Goal: Information Seeking & Learning: Learn about a topic

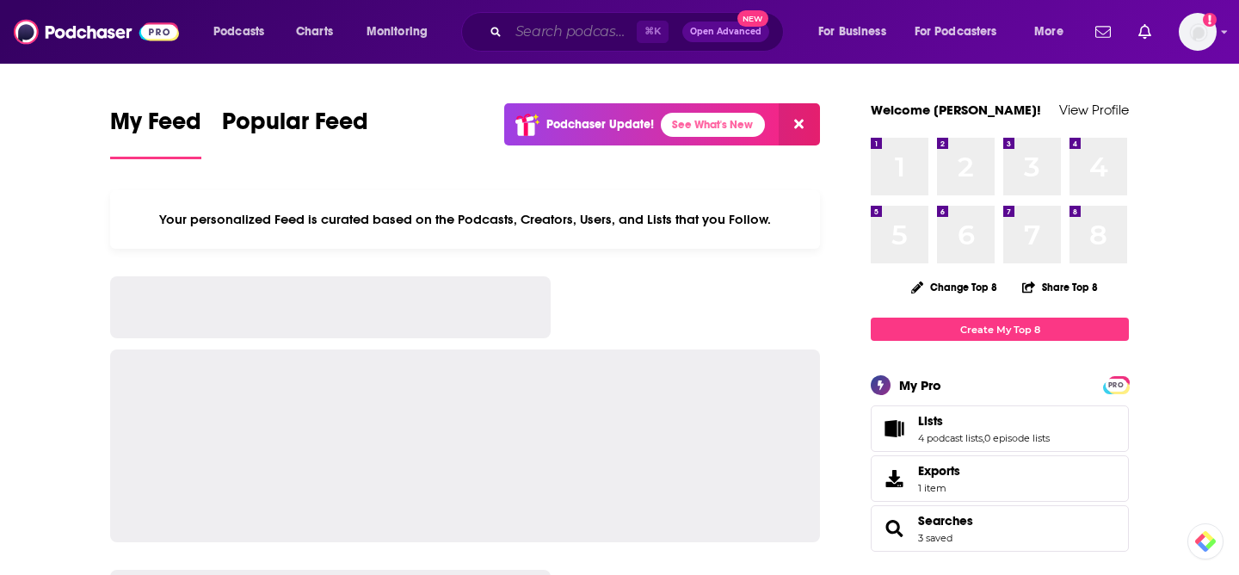
click at [584, 35] on input "Search podcasts, credits, & more..." at bounding box center [572, 32] width 128 height 28
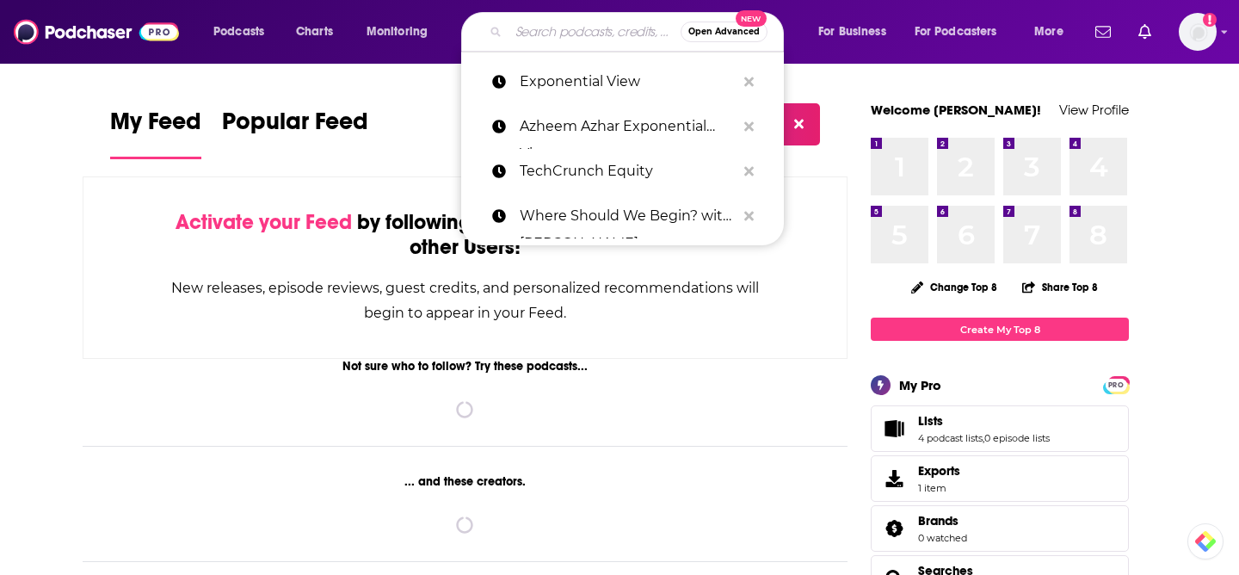
paste input "e"
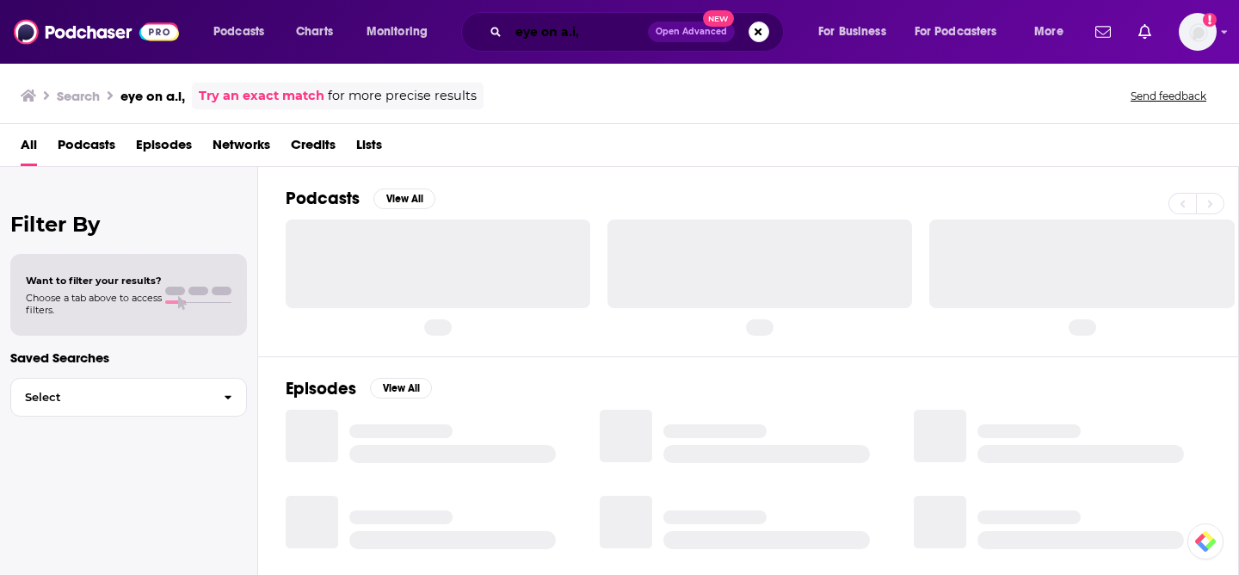
click at [609, 36] on input "eye on a.i," at bounding box center [577, 32] width 139 height 28
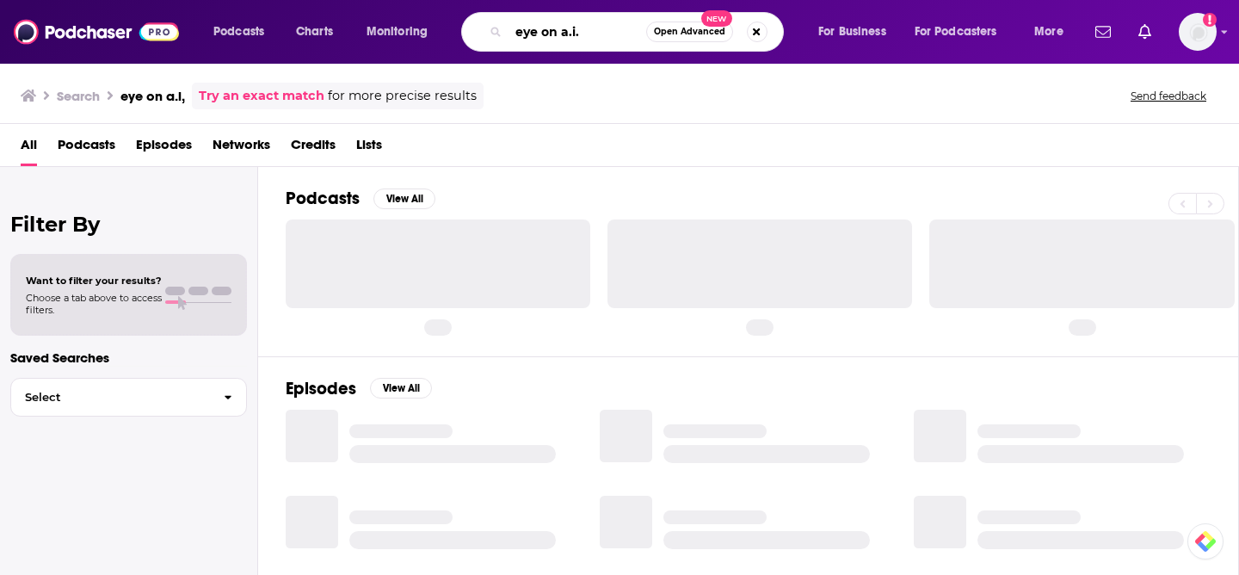
type input "eye on a.i."
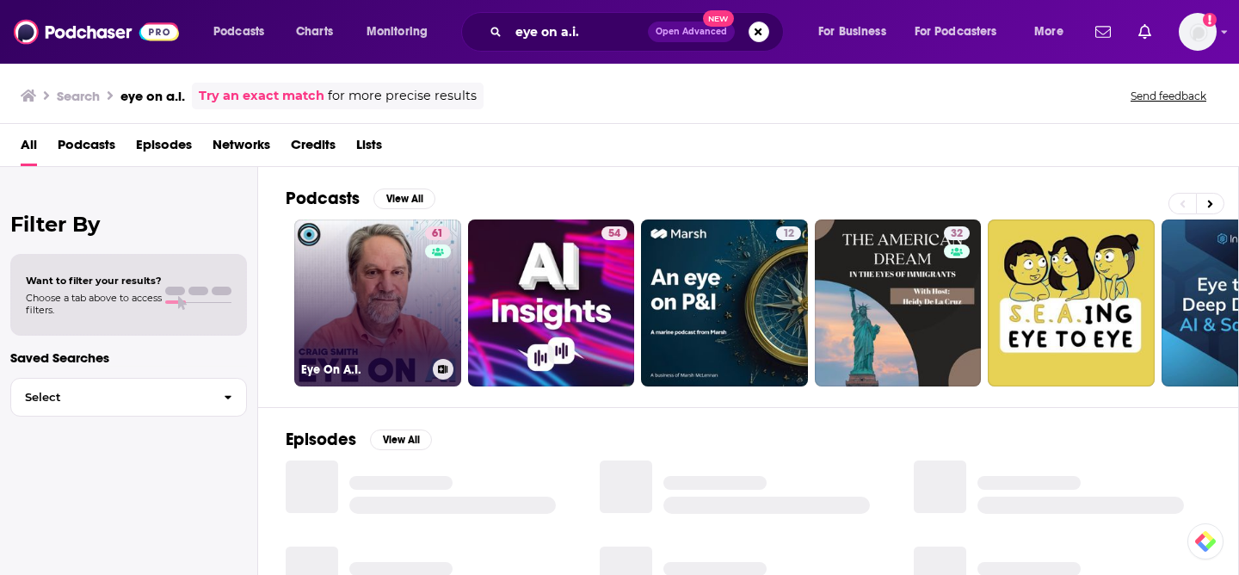
click at [396, 302] on link "61 Eye On A.I." at bounding box center [377, 302] width 167 height 167
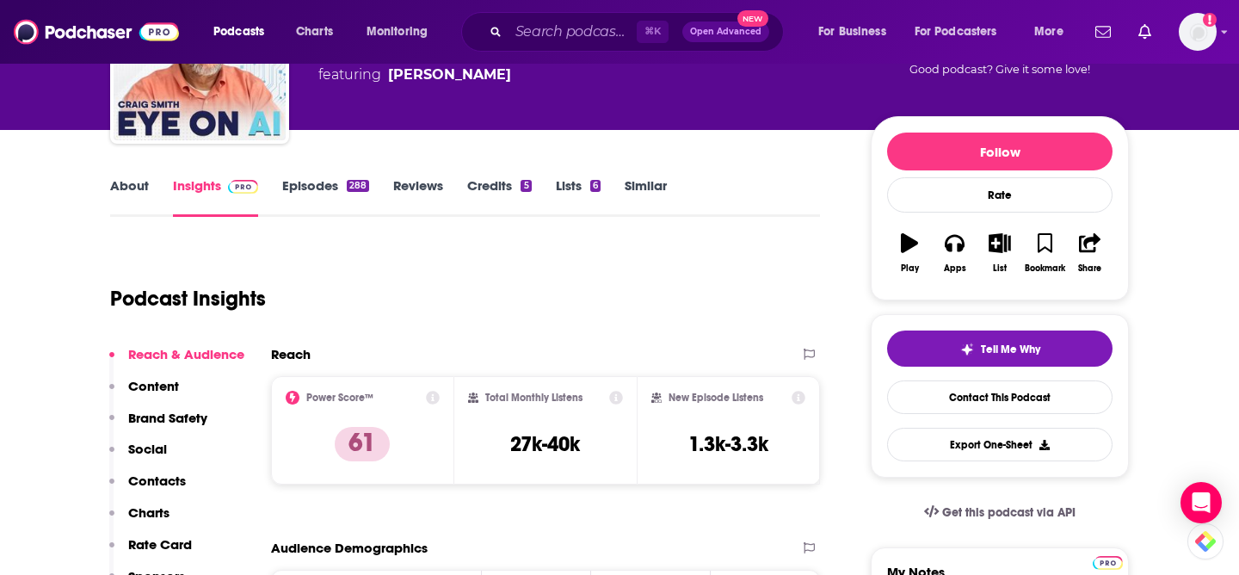
scroll to position [157, 0]
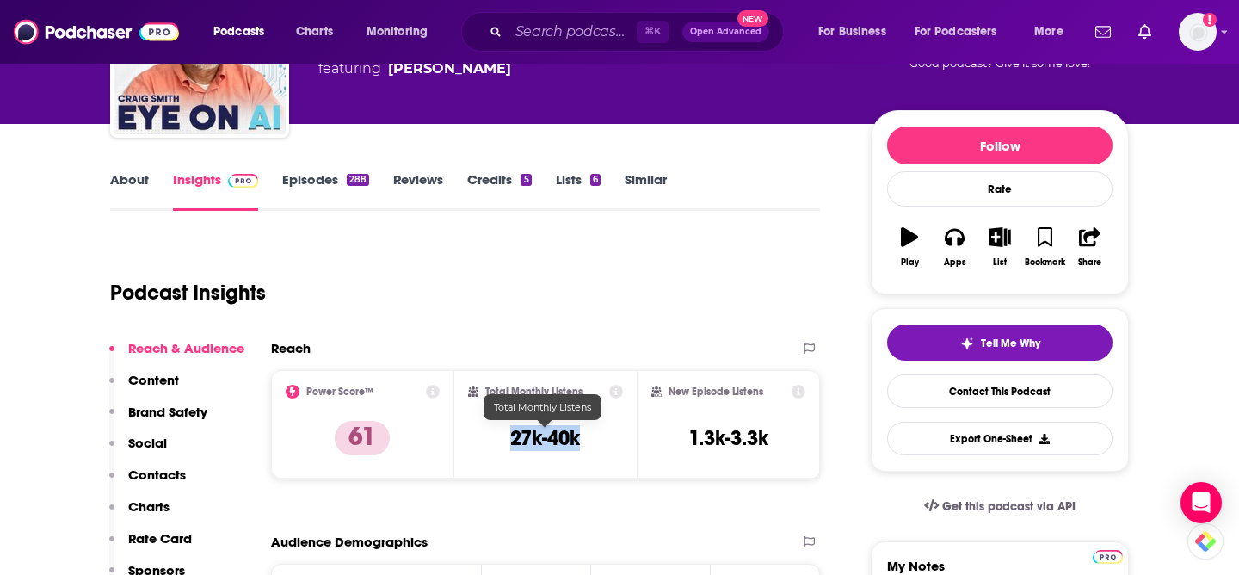
drag, startPoint x: 587, startPoint y: 436, endPoint x: 509, endPoint y: 435, distance: 77.4
click at [509, 435] on div "Total Monthly Listens 27k-40k" at bounding box center [546, 424] width 156 height 79
copy h3 "27k-40k"
click at [771, 182] on div "About Insights Episodes 288 Reviews Credits 5 Lists 6 Similar" at bounding box center [465, 190] width 710 height 42
click at [633, 206] on link "Similar" at bounding box center [646, 191] width 42 height 40
